Goal: Use online tool/utility: Use online tool/utility

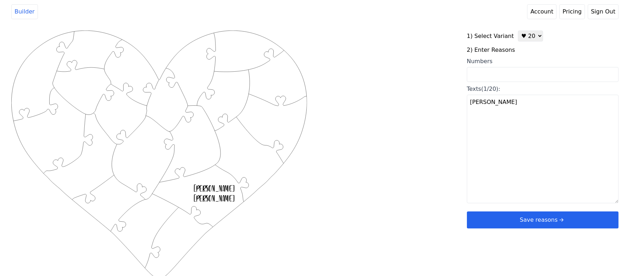
click at [533, 31] on select "♥ 12 ♥ 20 ♥ 32 ■ 12 ■ 20 ■ 32 ■ 60" at bounding box center [530, 35] width 25 height 11
click at [531, 35] on select "♥ 12 ♥ 20 ♥ 32 ■ 12 ■ 20 ■ 32 ■ 60" at bounding box center [530, 35] width 25 height 11
click at [526, 36] on select "♥ 12 ♥ 20 ♥ 32 ■ 12 ■ 20 ■ 32 ■ 60" at bounding box center [530, 35] width 25 height 11
click at [518, 30] on select "♥ 12 ♥ 20 ♥ 32 ■ 12 ■ 20 ■ 32 ■ 60" at bounding box center [530, 35] width 25 height 11
click at [531, 37] on select "♥ 12 ♥ 20 ♥ 32 ■ 12 ■ 20 ■ 32 ■ 60" at bounding box center [530, 35] width 25 height 11
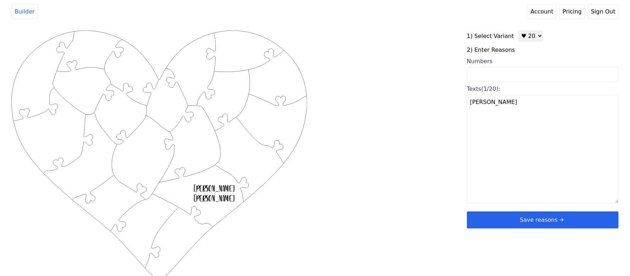
select select "1"
click at [518, 30] on select "♥ 12 ♥ 20 ♥ 32 ■ 12 ■ 20 ■ 32 ■ 60" at bounding box center [530, 35] width 25 height 11
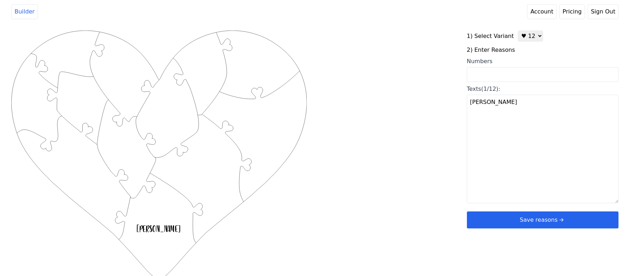
click at [513, 88] on div "Texts (1/12):" at bounding box center [543, 89] width 152 height 9
click at [513, 95] on textarea "[PERSON_NAME]" at bounding box center [543, 149] width 152 height 109
click at [512, 79] on input "Numbers" at bounding box center [543, 74] width 152 height 15
drag, startPoint x: 536, startPoint y: 102, endPoint x: 417, endPoint y: 103, distance: 118.8
click at [419, 105] on div "Created with Snap .strokeh12 {stroke:#00ff00;stroke-width:1.89;stroke-miterlimi…" at bounding box center [314, 143] width 607 height 226
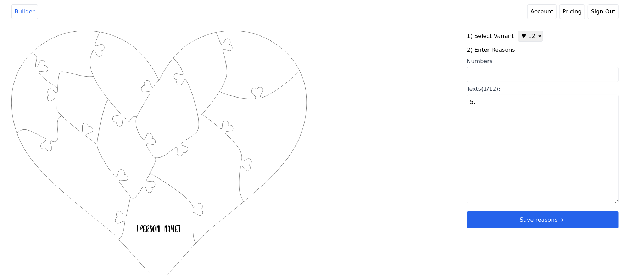
type textarea "5"
click at [537, 79] on input "Numbers" at bounding box center [543, 74] width 152 height 15
click at [557, 76] on input "Numbers" at bounding box center [543, 74] width 152 height 15
type input "5.6.10.12.18.19.22.24.34.49.63.67"
click at [370, 74] on div "Created with Snap .strokeh12 {stroke:#00ff00;stroke-width:1.89;stroke-miterlimi…" at bounding box center [314, 143] width 607 height 226
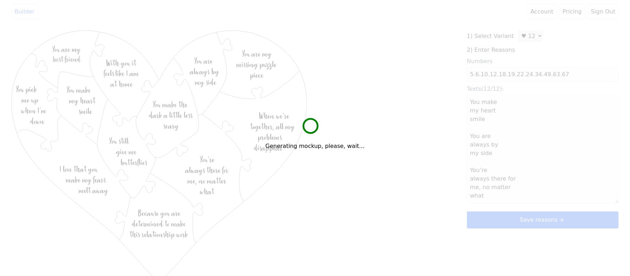
type textarea "You make my heart smile You are always by my side You’re always there for me, n…"
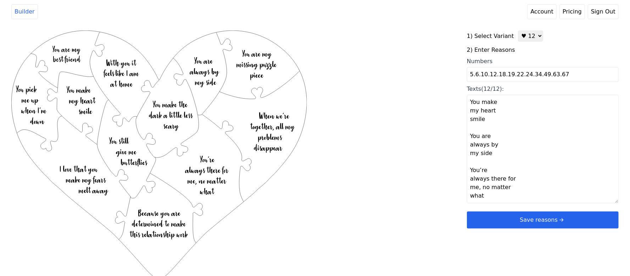
click at [529, 219] on button "Save reasons" at bounding box center [543, 219] width 152 height 17
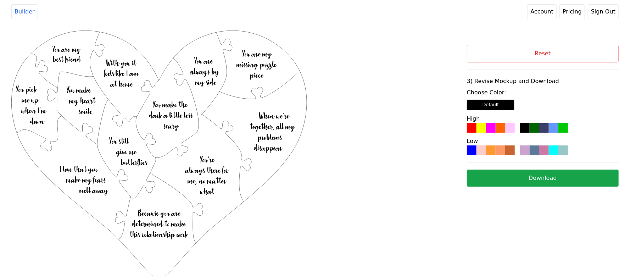
click at [491, 127] on div at bounding box center [491, 128] width 10 height 10
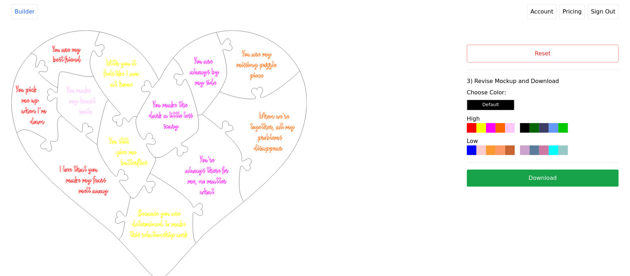
click at [538, 176] on button "Download" at bounding box center [543, 178] width 152 height 17
